Goal: Transaction & Acquisition: Subscribe to service/newsletter

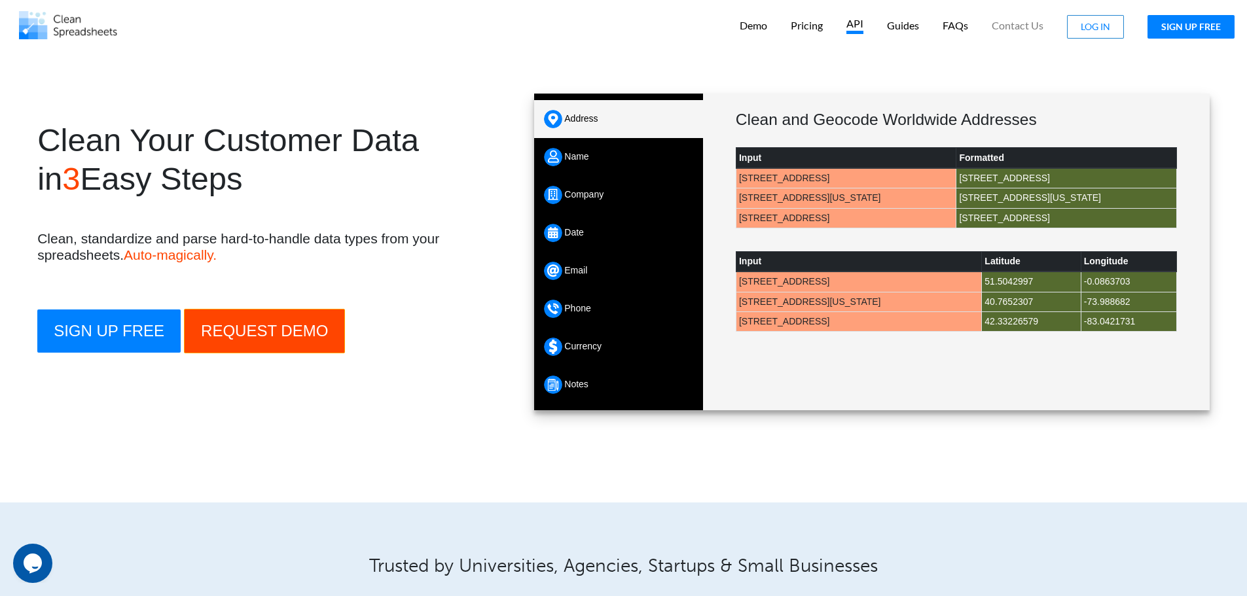
click at [855, 31] on p "API" at bounding box center [854, 25] width 17 height 17
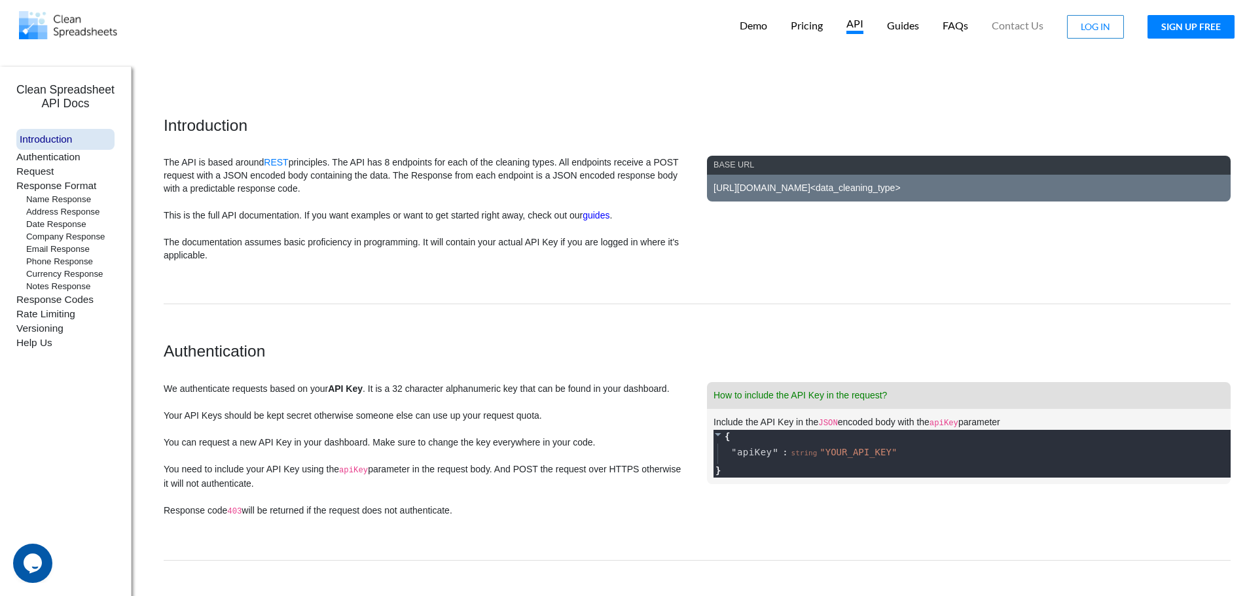
click at [58, 198] on p "Name Response" at bounding box center [70, 199] width 88 height 12
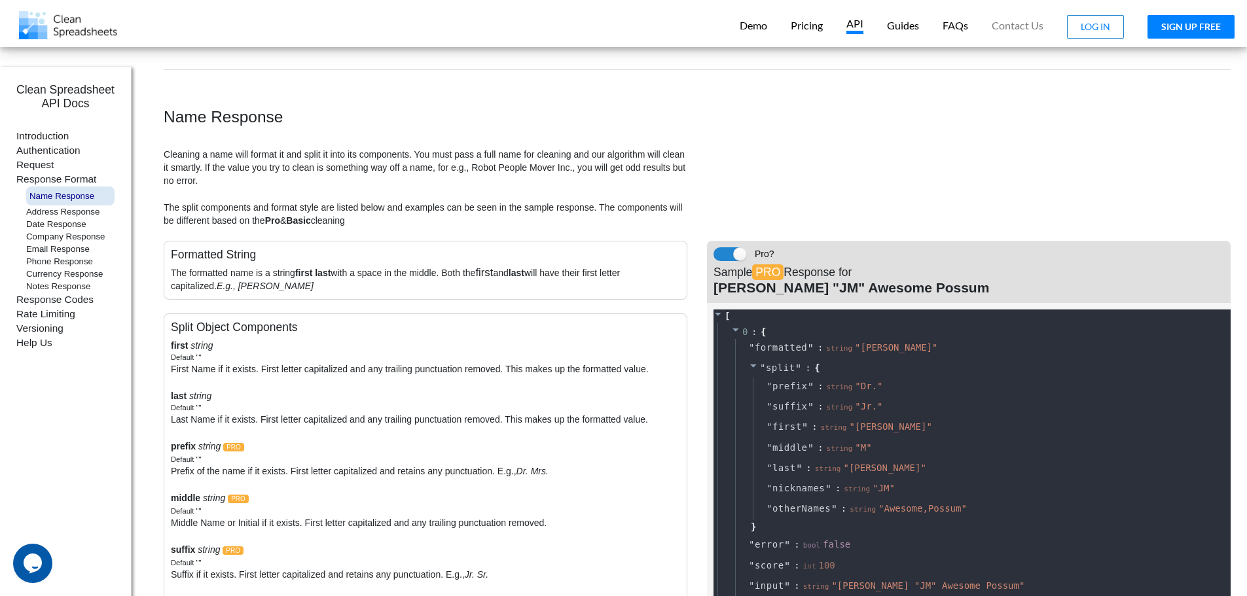
scroll to position [1845, 0]
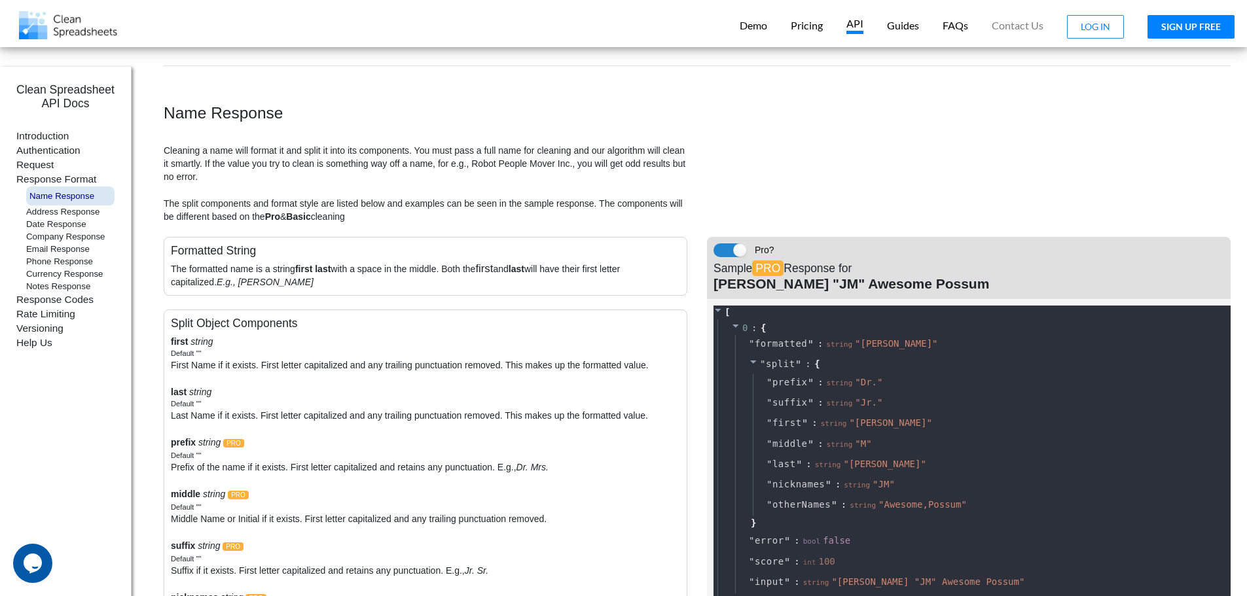
click at [54, 239] on p "Company Response" at bounding box center [70, 236] width 88 height 12
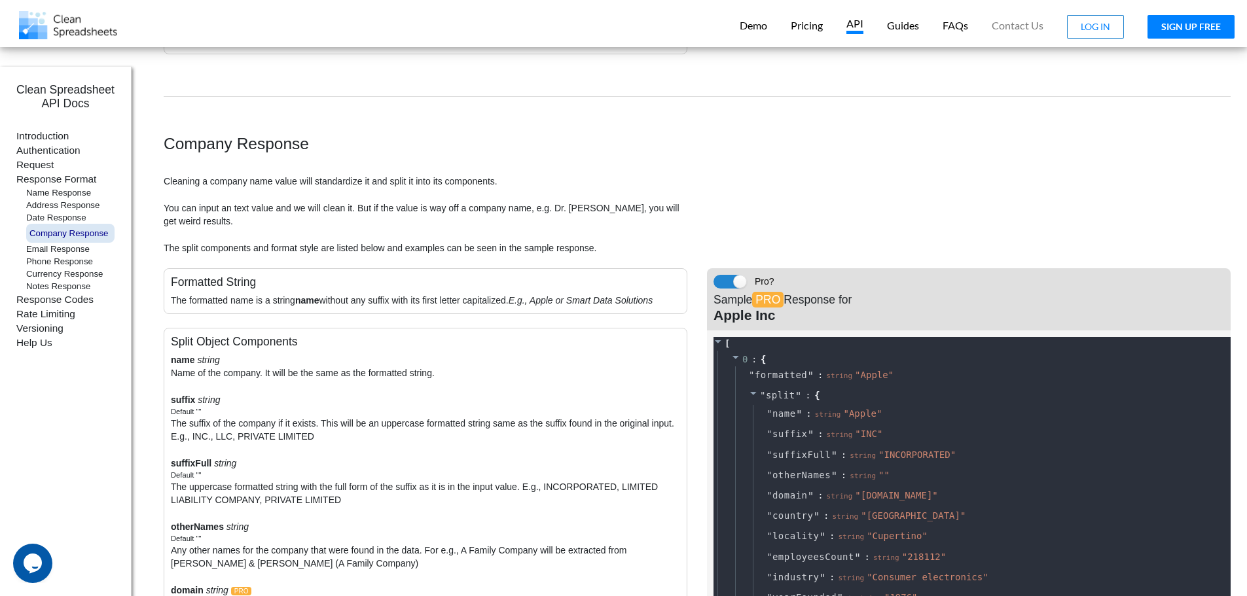
scroll to position [4365, 0]
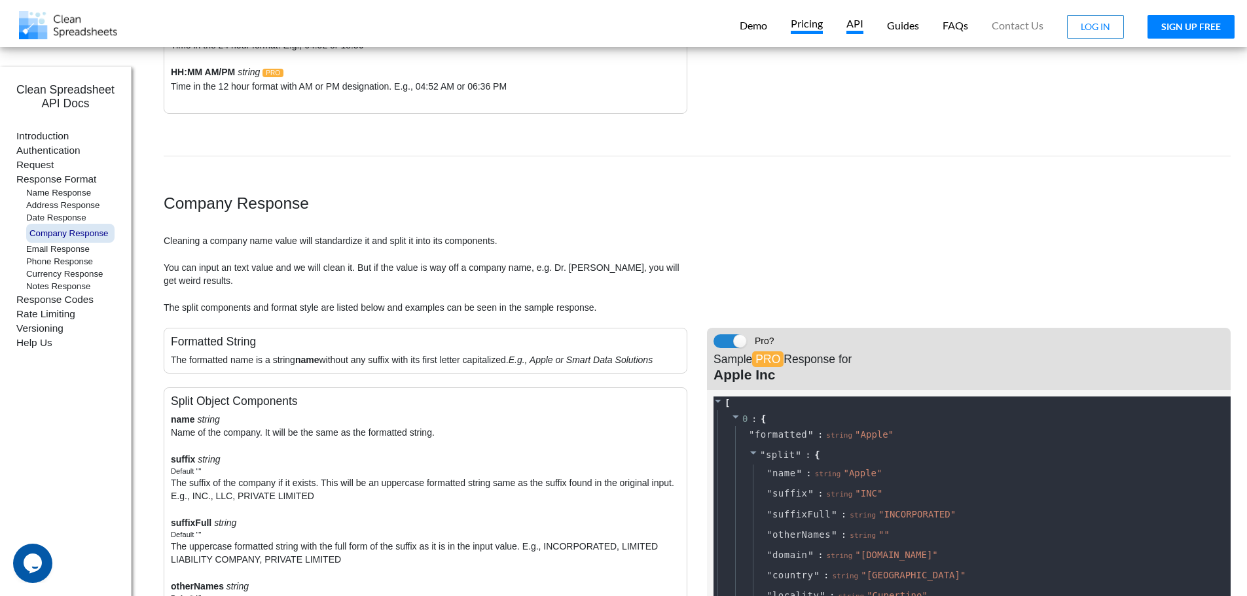
click at [812, 29] on p "Pricing" at bounding box center [806, 25] width 32 height 17
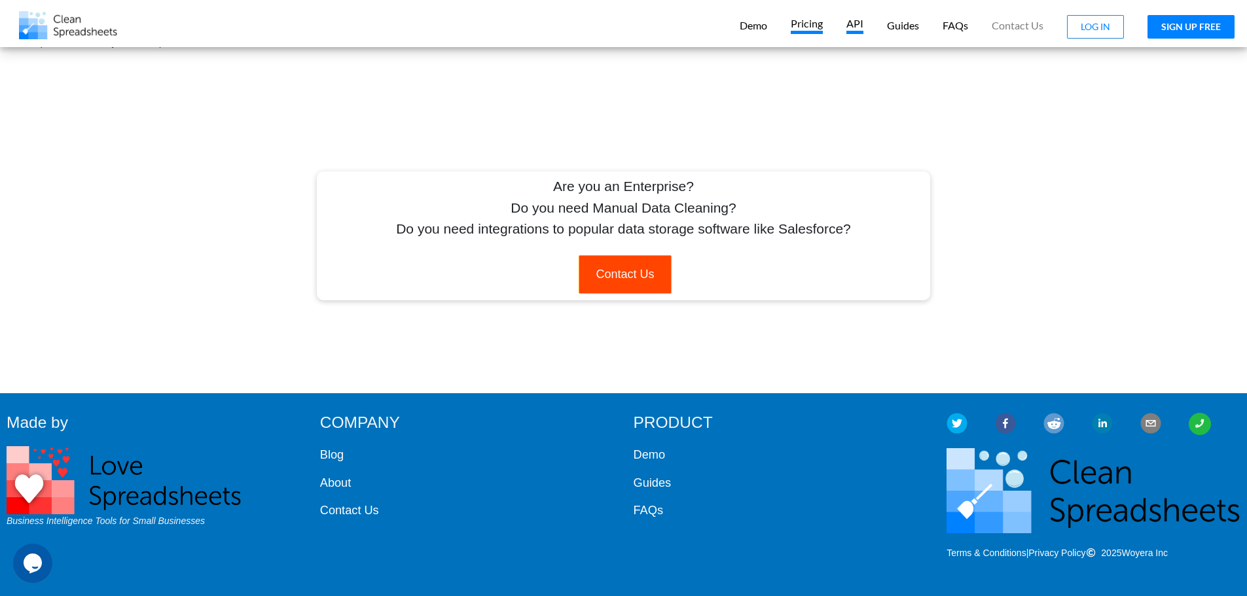
click at [855, 26] on p "API" at bounding box center [854, 25] width 17 height 17
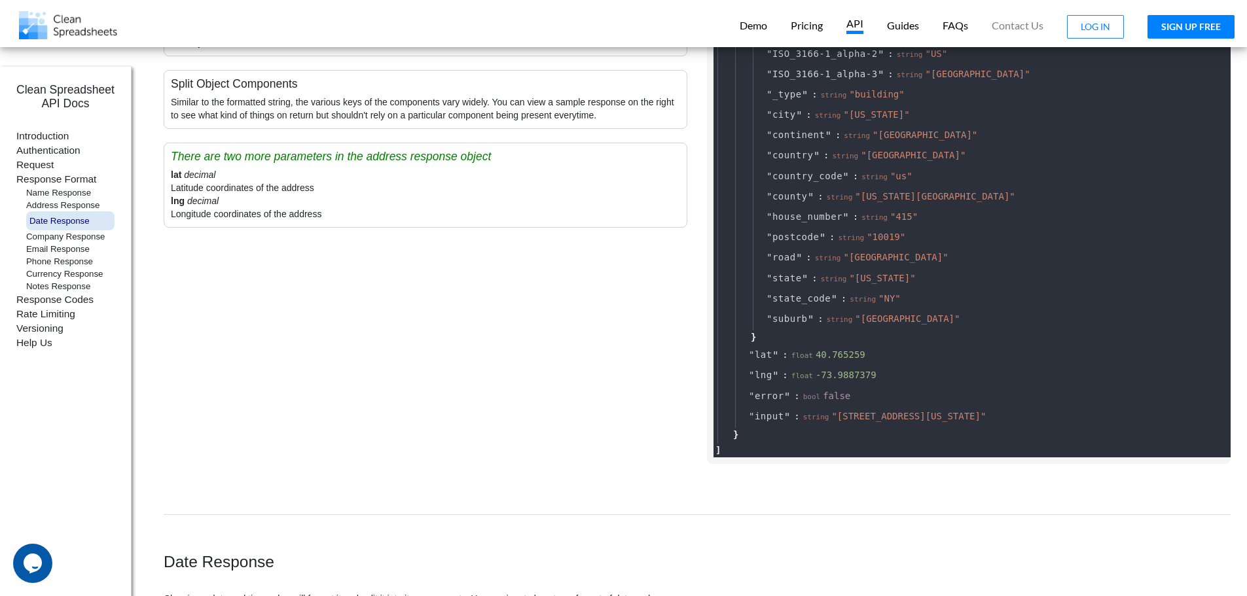
scroll to position [2729, 0]
click at [52, 148] on p "Authentication" at bounding box center [65, 150] width 98 height 14
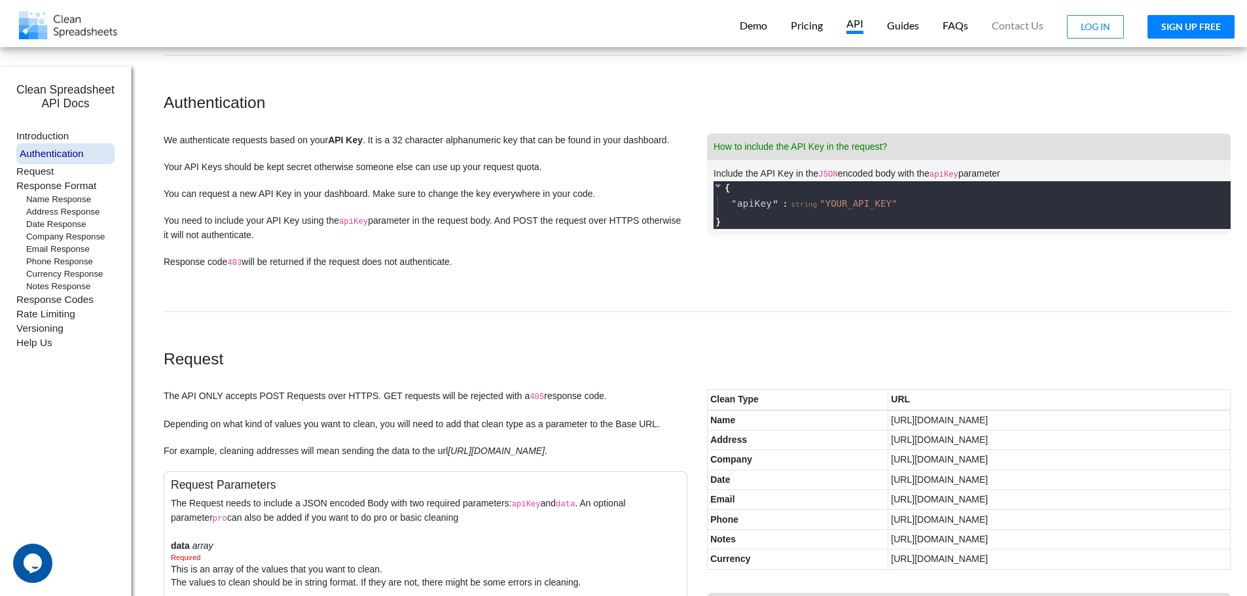
scroll to position [247, 0]
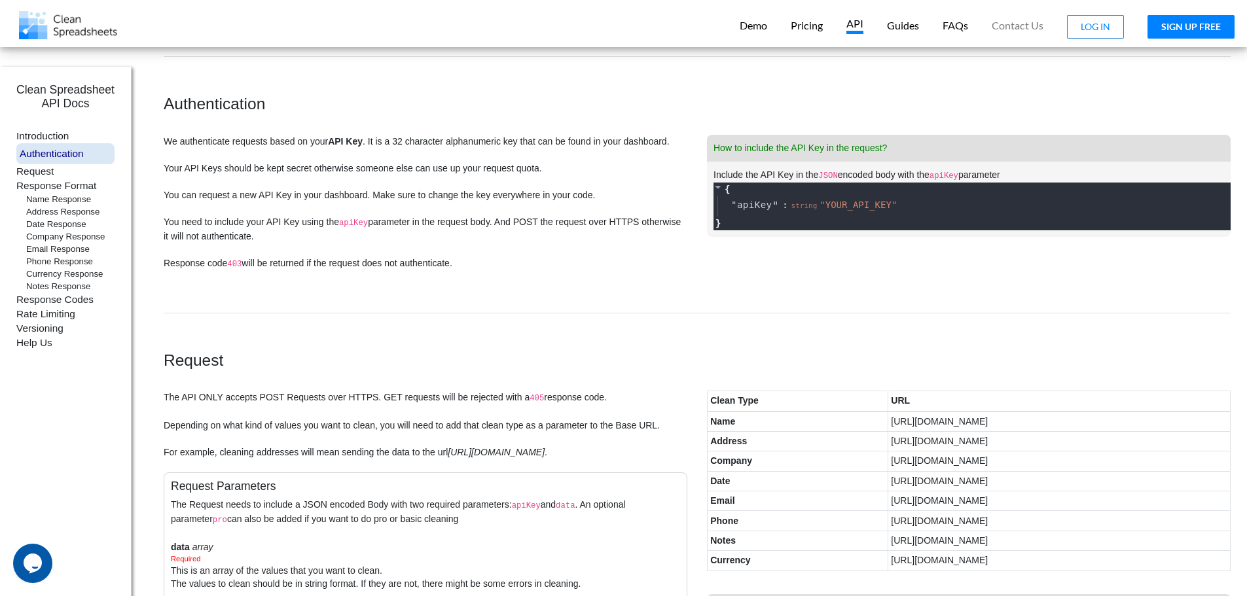
click at [52, 315] on p "Rate Limiting" at bounding box center [65, 314] width 98 height 14
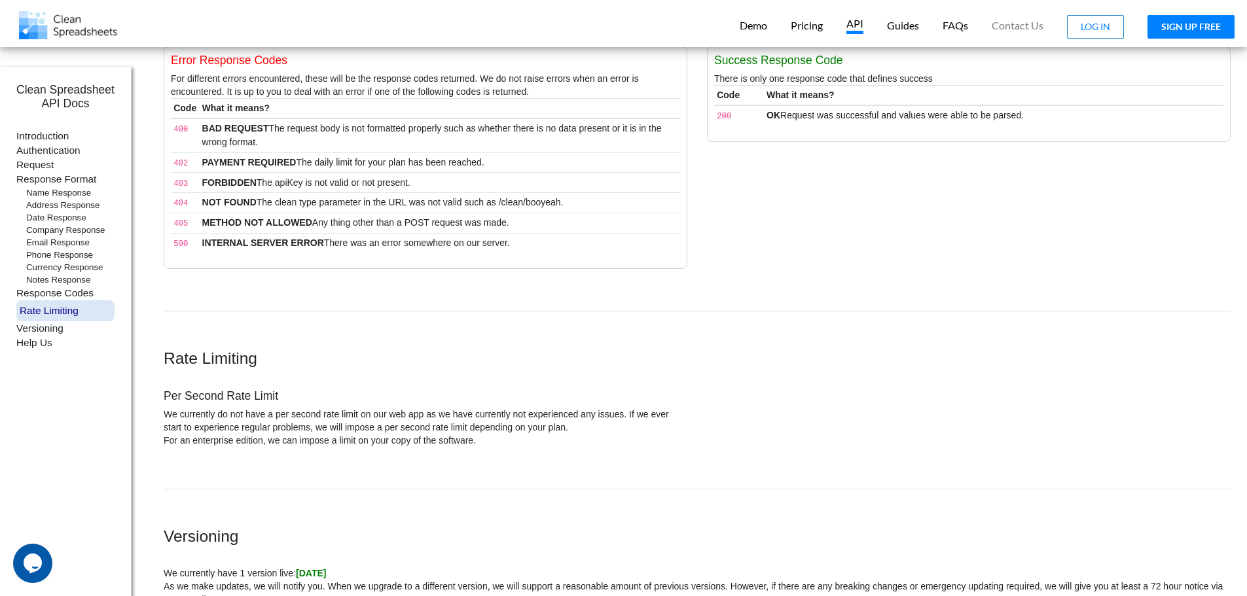
scroll to position [8182, 0]
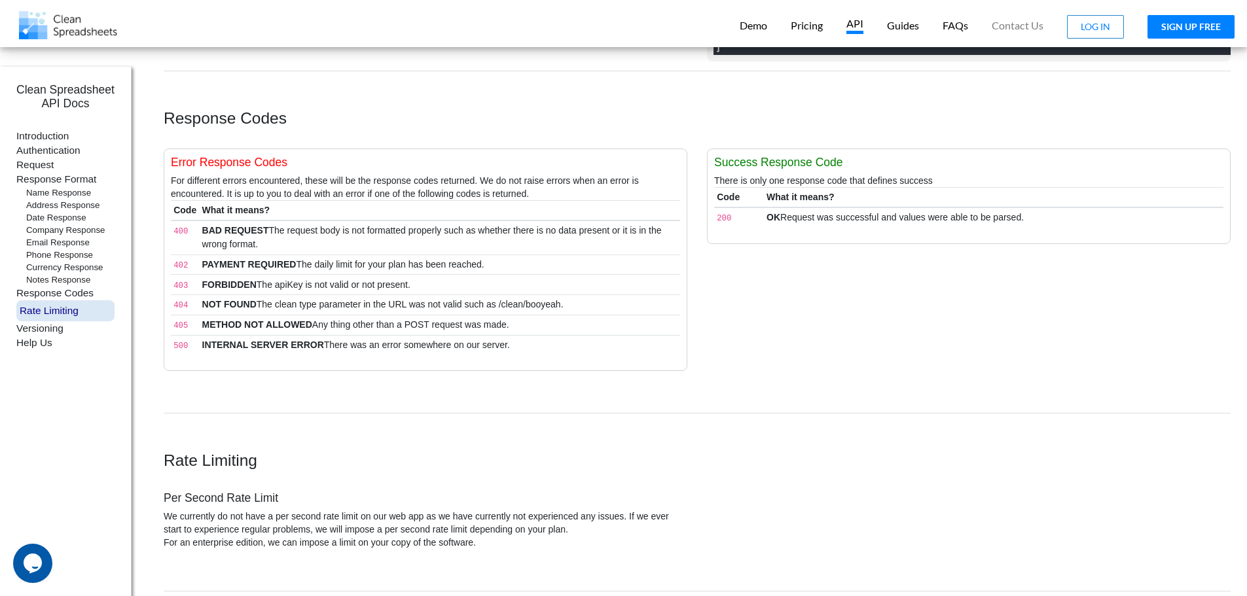
click at [1178, 26] on button "SIGN UP FREE" at bounding box center [1190, 27] width 87 height 24
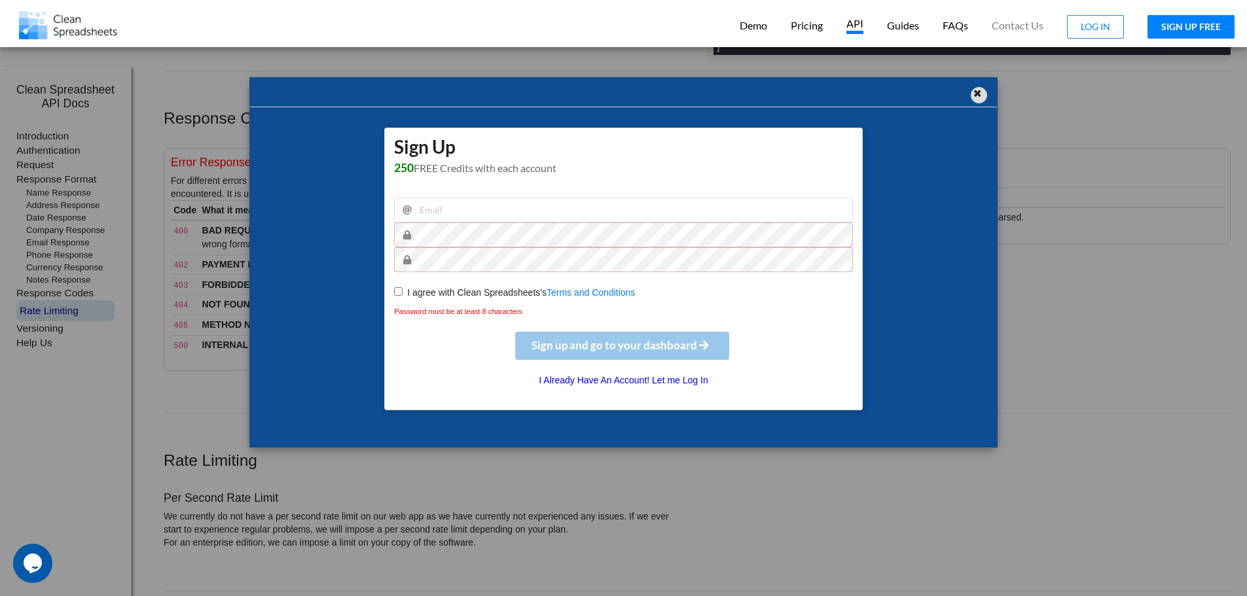
click at [984, 94] on div at bounding box center [978, 95] width 16 height 16
